Goal: Communication & Community: Answer question/provide support

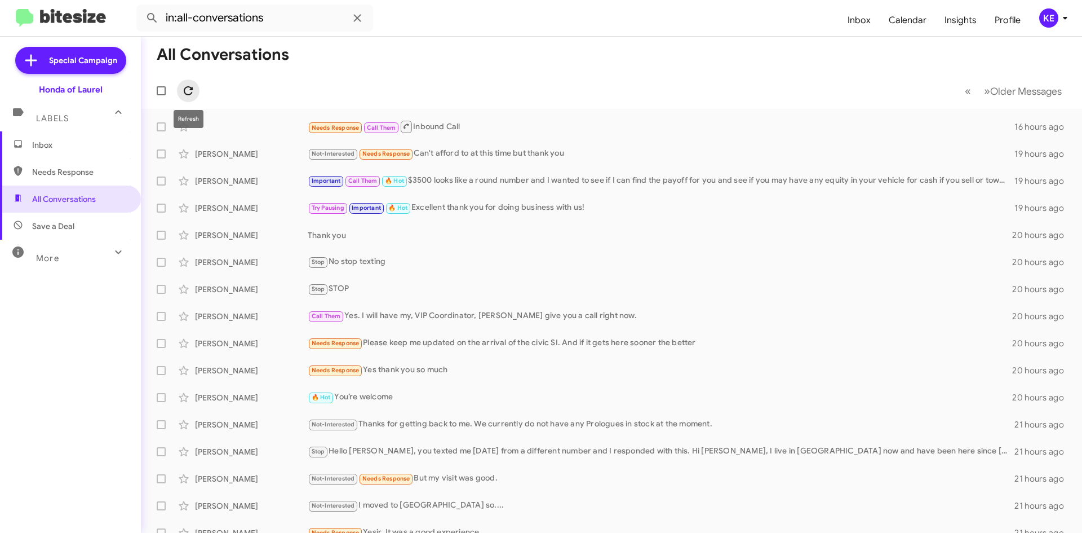
click at [190, 88] on icon at bounding box center [189, 91] width 14 height 14
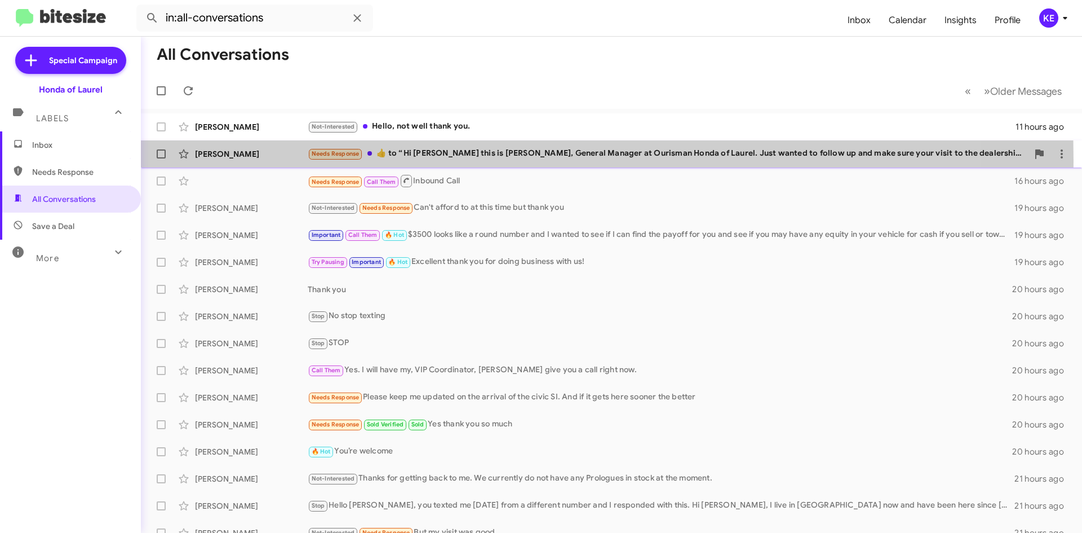
click at [240, 161] on div "[PERSON_NAME] Needs Response ​👍​ to “ Hi [PERSON_NAME] this is [PERSON_NAME], G…" at bounding box center [611, 154] width 923 height 23
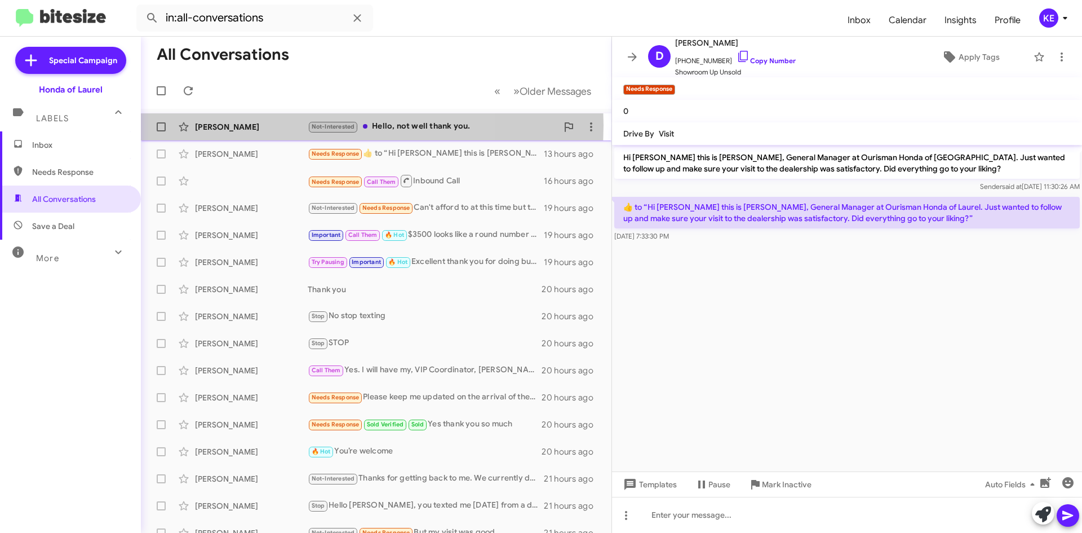
click at [263, 125] on div "[PERSON_NAME]" at bounding box center [251, 126] width 113 height 11
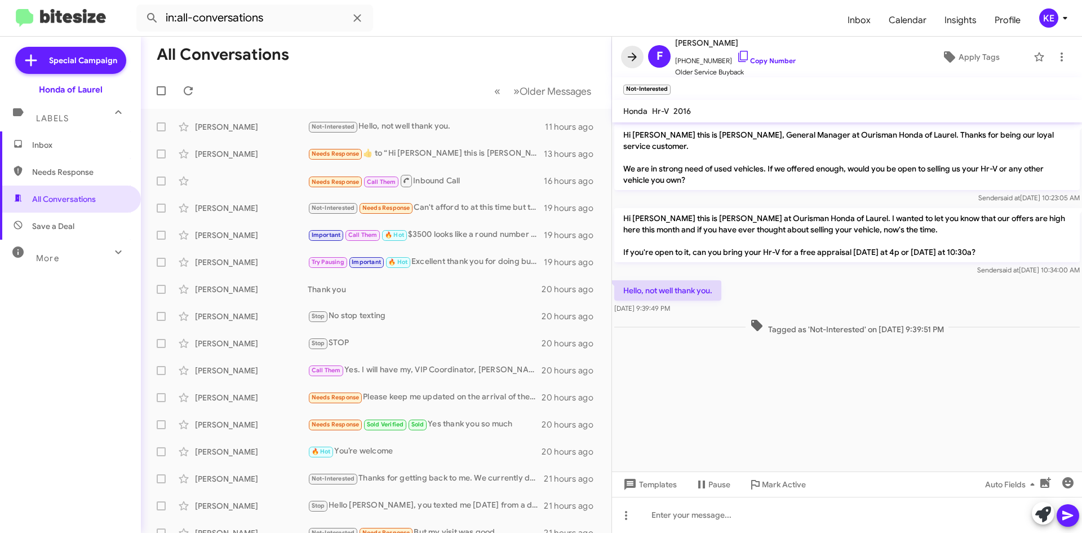
click at [636, 55] on icon at bounding box center [633, 57] width 14 height 14
